Goal: Find contact information: Find contact information

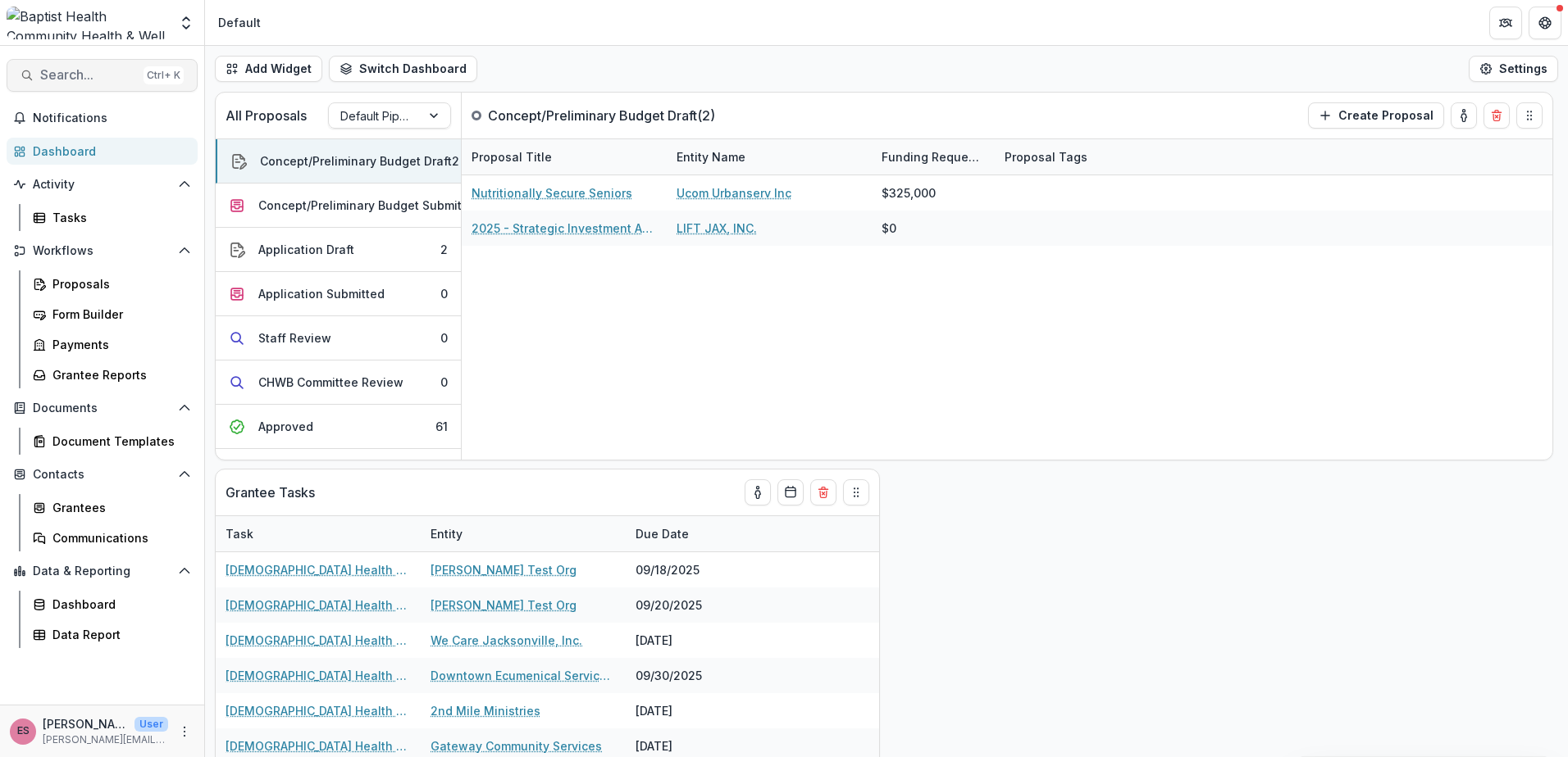
click at [93, 74] on span "Search..." at bounding box center [88, 74] width 96 height 15
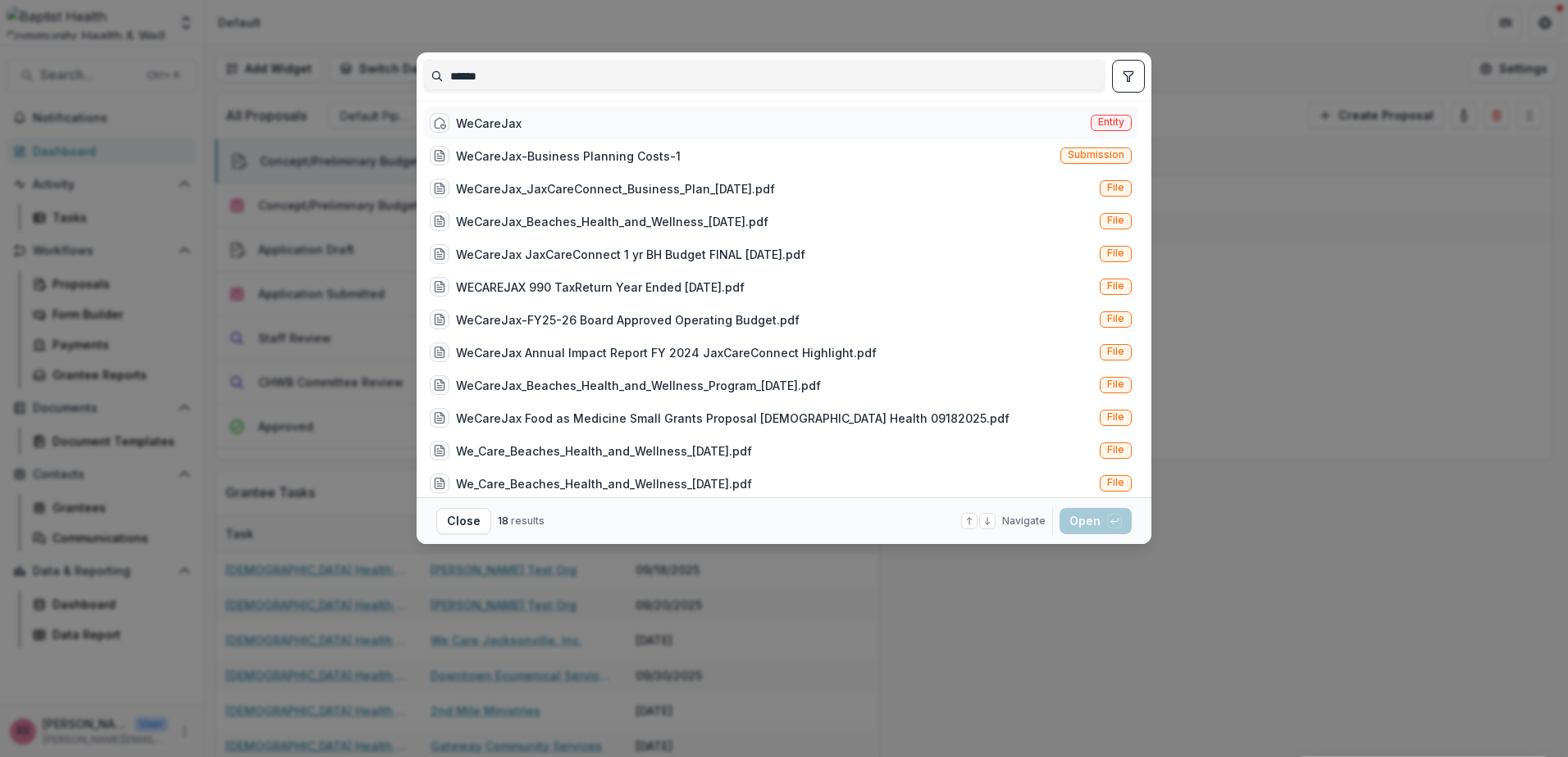
type input "******"
click at [530, 126] on div "WeCareJax Entity" at bounding box center [780, 122] width 715 height 33
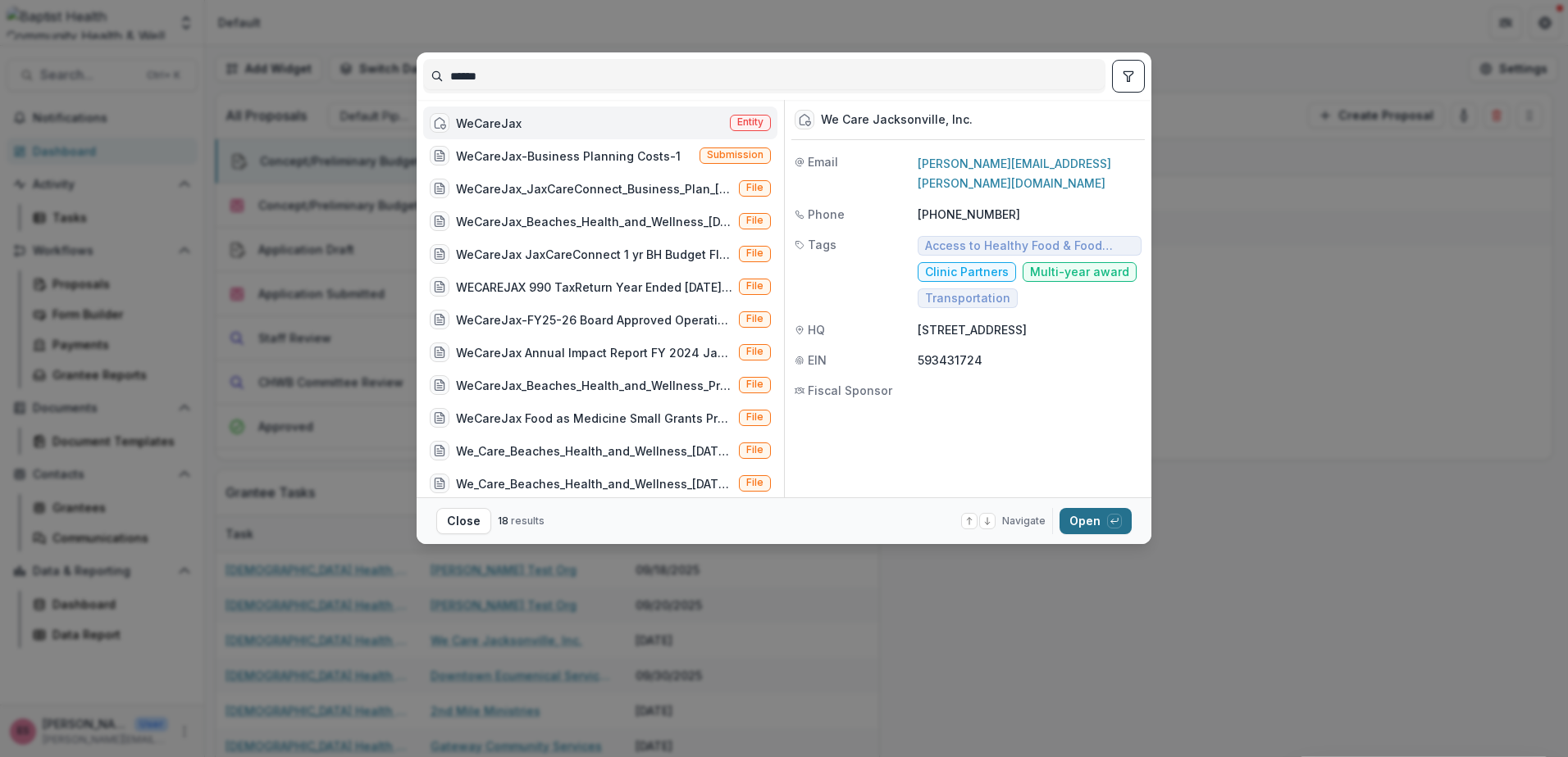
click at [1080, 513] on button "Open with enter key" at bounding box center [1095, 520] width 72 height 26
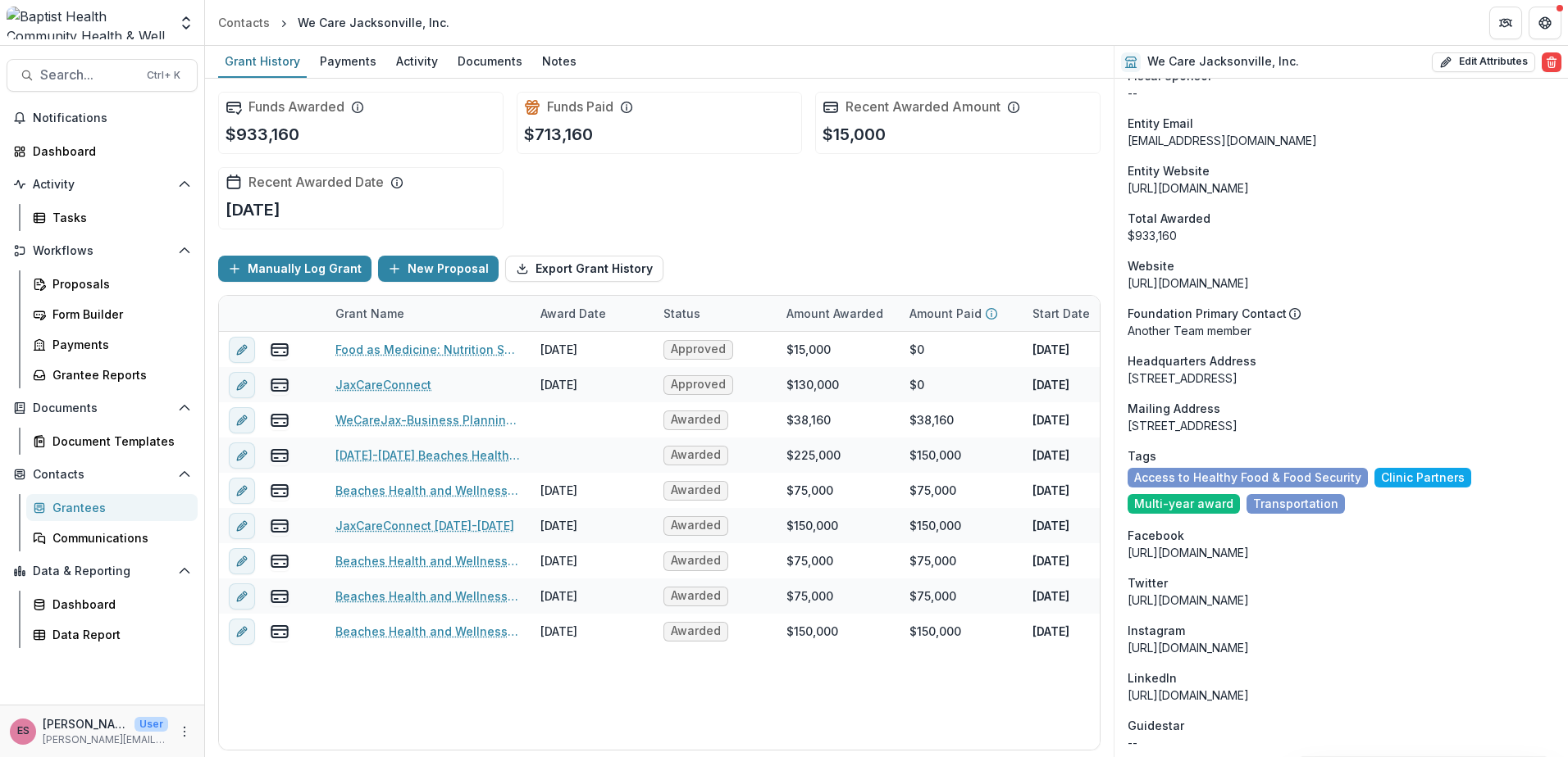
scroll to position [819, 0]
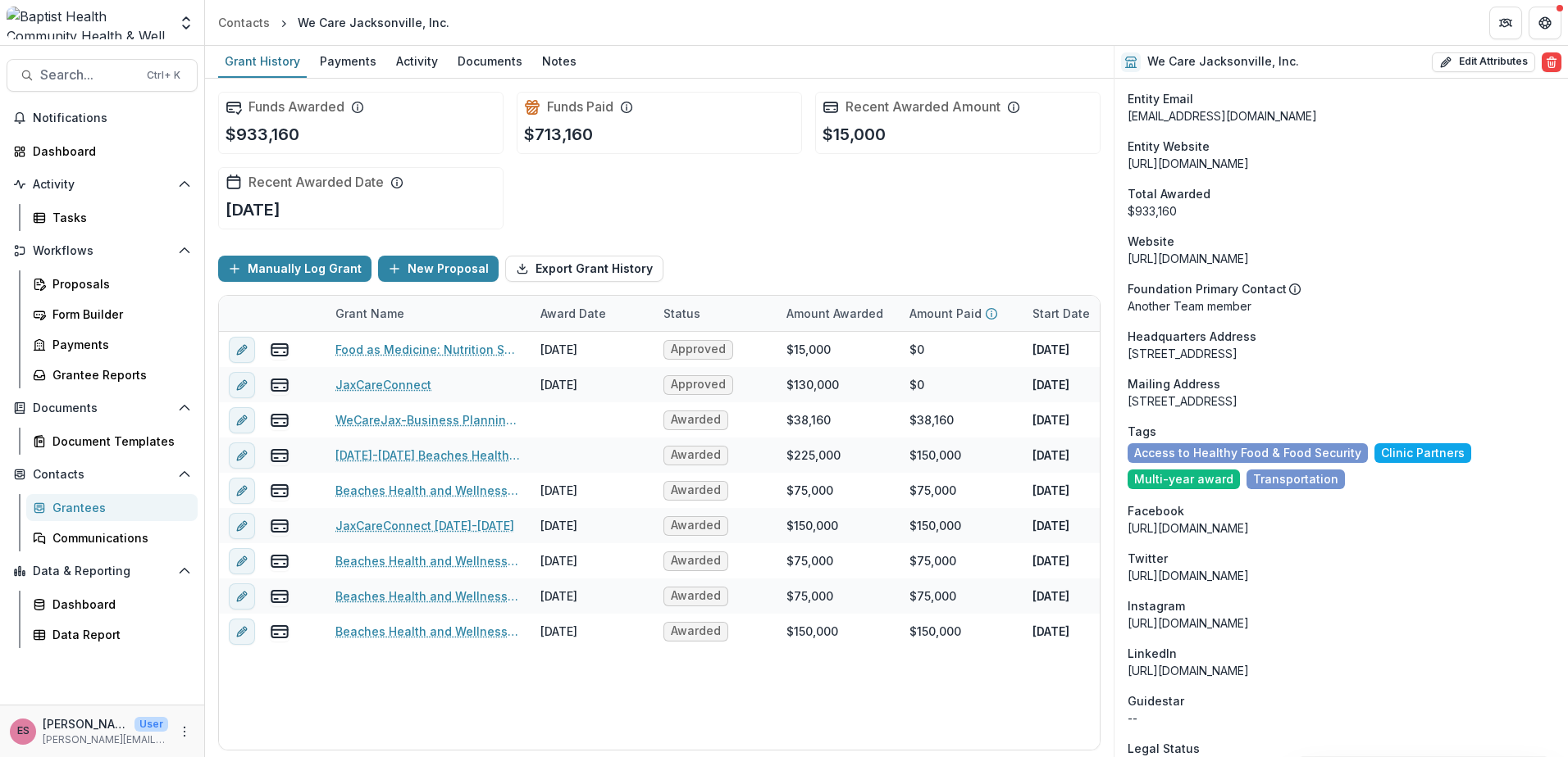
drag, startPoint x: 1128, startPoint y: 404, endPoint x: 1241, endPoint y: 406, distance: 113.0
click at [1241, 406] on div "[STREET_ADDRESS]" at bounding box center [1340, 401] width 427 height 17
copy div "[STREET_ADDRESS]"
